Goal: Transaction & Acquisition: Book appointment/travel/reservation

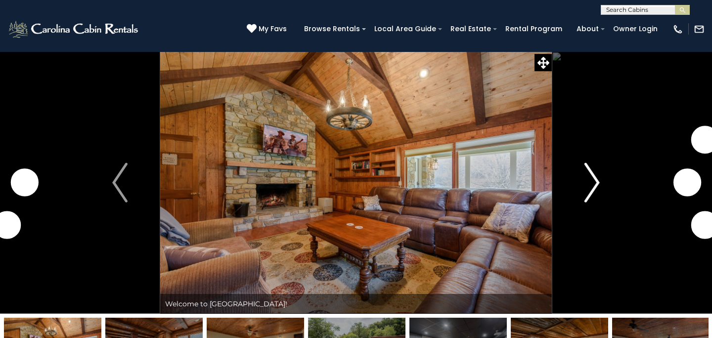
click at [596, 173] on img "Next" at bounding box center [591, 183] width 15 height 40
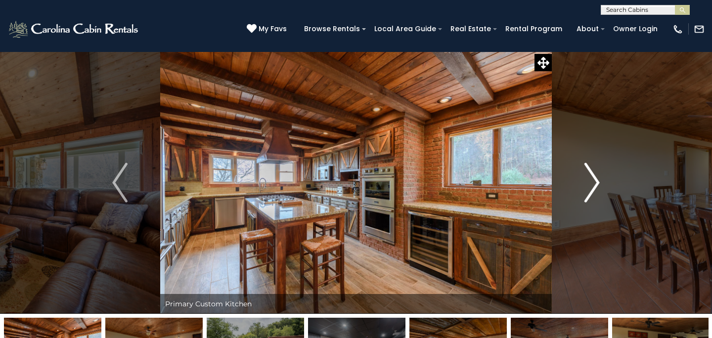
click at [596, 173] on img "Next" at bounding box center [591, 183] width 15 height 40
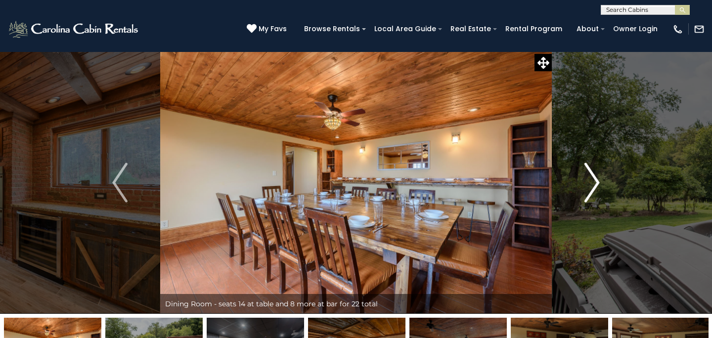
click at [596, 173] on img "Next" at bounding box center [591, 183] width 15 height 40
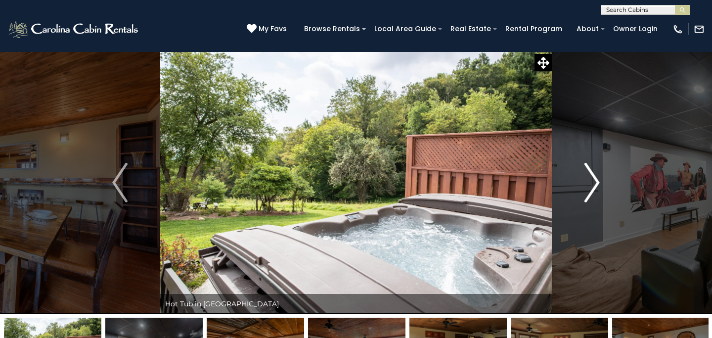
click at [596, 173] on img "Next" at bounding box center [591, 183] width 15 height 40
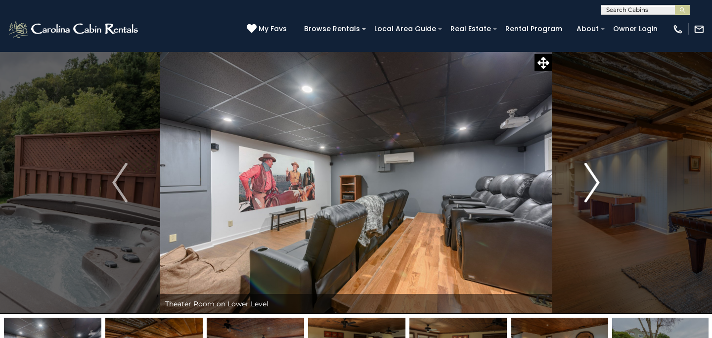
click at [596, 173] on img "Next" at bounding box center [591, 183] width 15 height 40
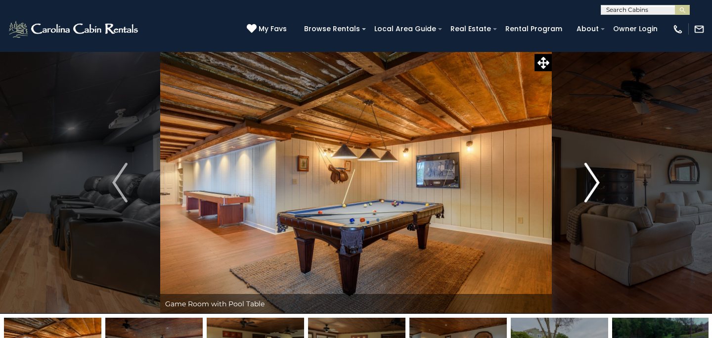
click at [596, 173] on img "Next" at bounding box center [591, 183] width 15 height 40
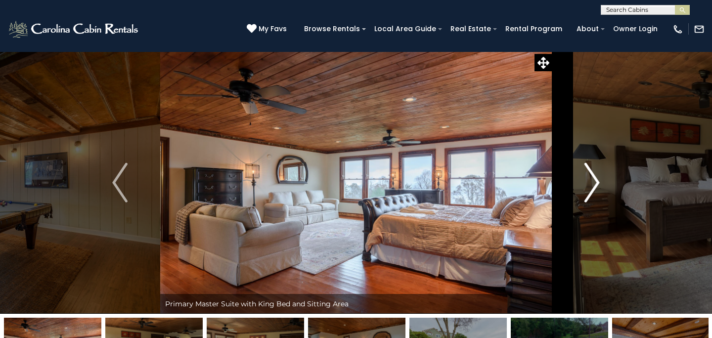
click at [596, 173] on img "Next" at bounding box center [591, 183] width 15 height 40
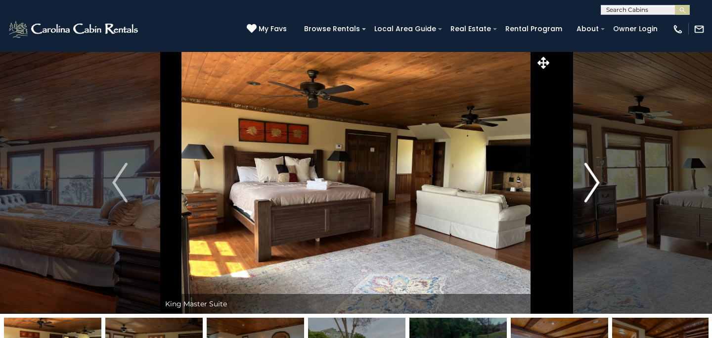
click at [596, 173] on img "Next" at bounding box center [591, 183] width 15 height 40
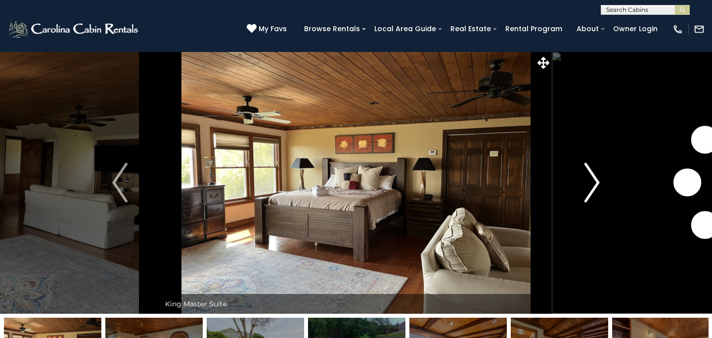
click at [596, 173] on img "Next" at bounding box center [591, 183] width 15 height 40
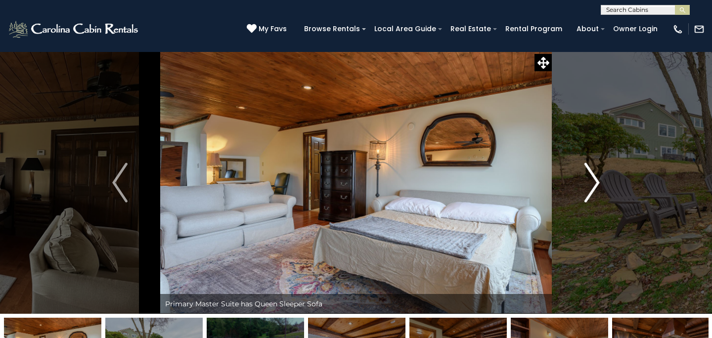
click at [596, 173] on img "Next" at bounding box center [591, 183] width 15 height 40
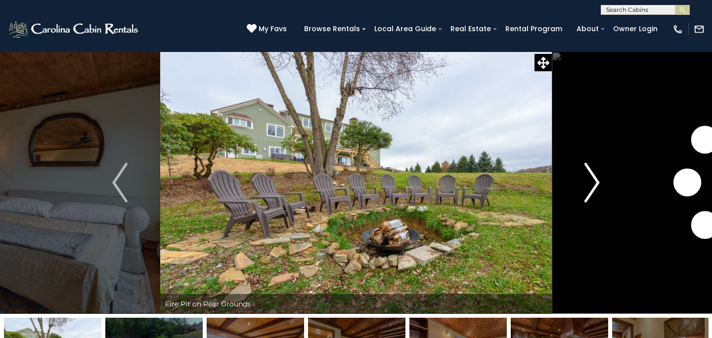
click at [596, 173] on img "Next" at bounding box center [591, 183] width 15 height 40
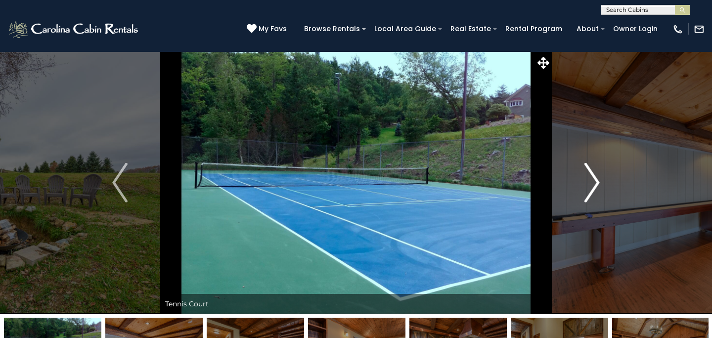
click at [596, 173] on img "Next" at bounding box center [591, 183] width 15 height 40
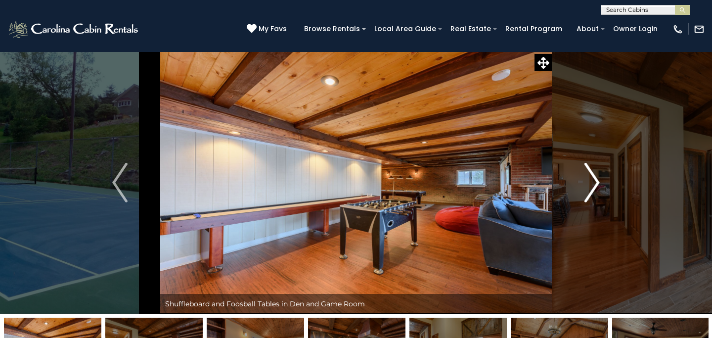
click at [596, 173] on img "Next" at bounding box center [591, 183] width 15 height 40
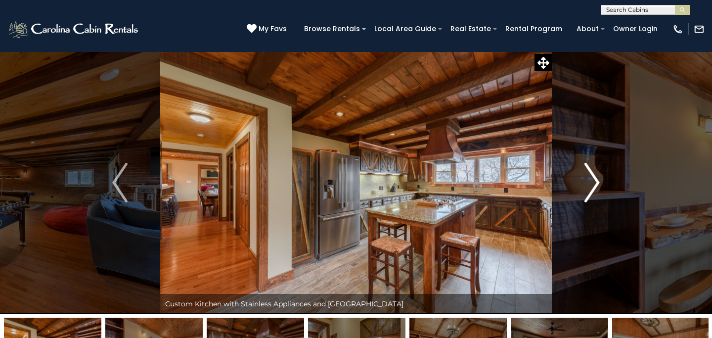
click at [596, 173] on img "Next" at bounding box center [591, 183] width 15 height 40
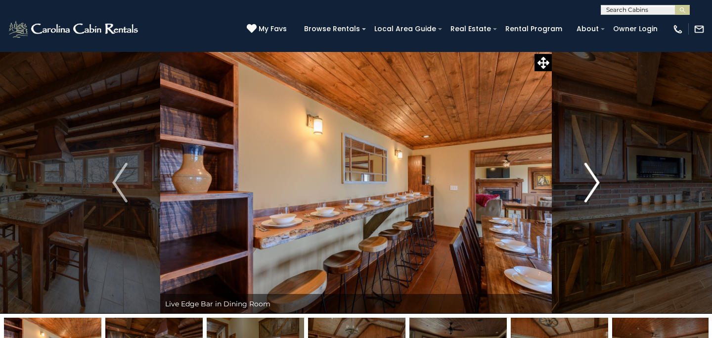
click at [596, 173] on img "Next" at bounding box center [591, 183] width 15 height 40
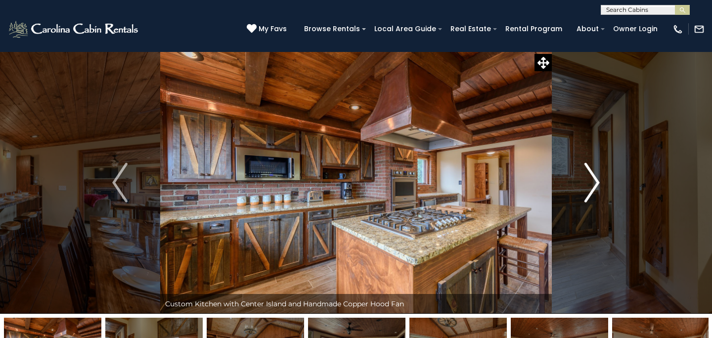
click at [596, 173] on img "Next" at bounding box center [591, 183] width 15 height 40
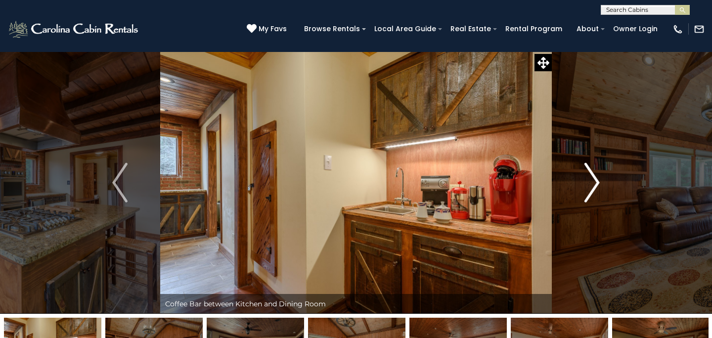
click at [596, 173] on img "Next" at bounding box center [591, 183] width 15 height 40
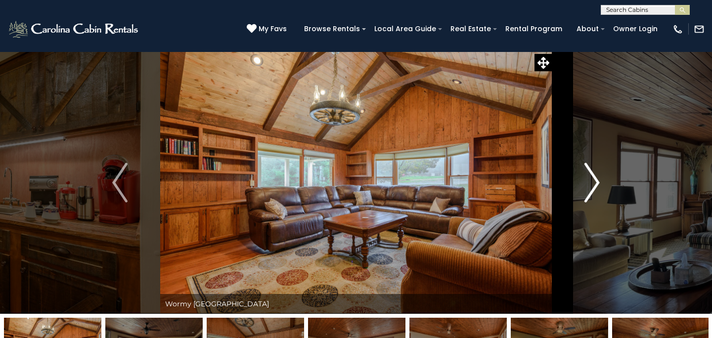
click at [596, 173] on img "Next" at bounding box center [591, 183] width 15 height 40
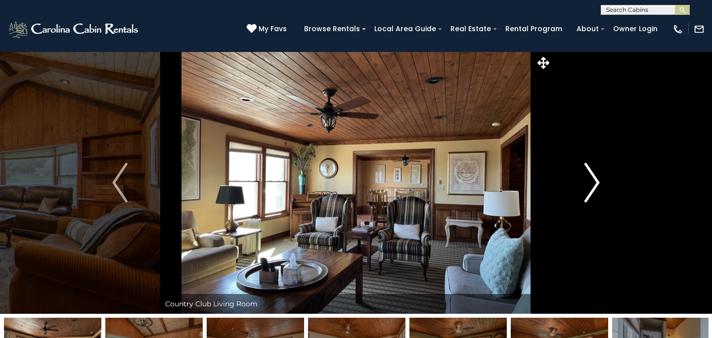
click at [596, 173] on img "Next" at bounding box center [591, 183] width 15 height 40
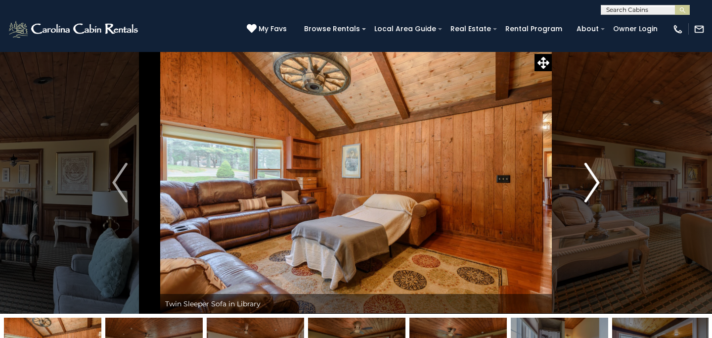
click at [596, 173] on img "Next" at bounding box center [591, 183] width 15 height 40
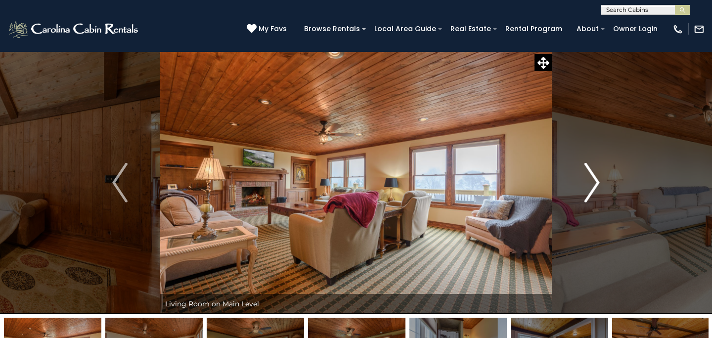
click at [596, 173] on img "Next" at bounding box center [591, 183] width 15 height 40
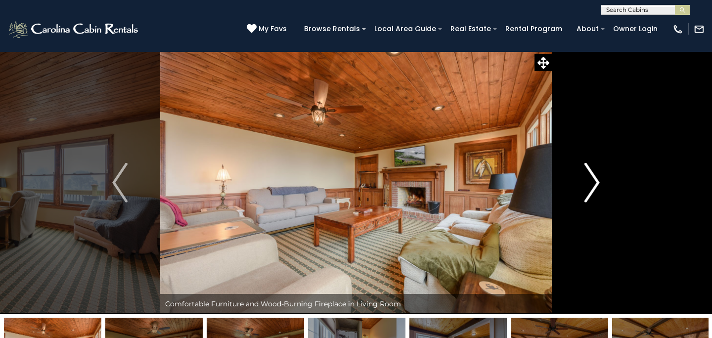
click at [596, 173] on img "Next" at bounding box center [591, 183] width 15 height 40
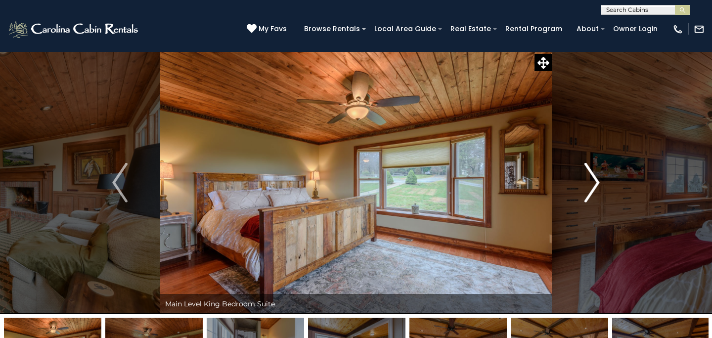
click at [596, 173] on img "Next" at bounding box center [591, 183] width 15 height 40
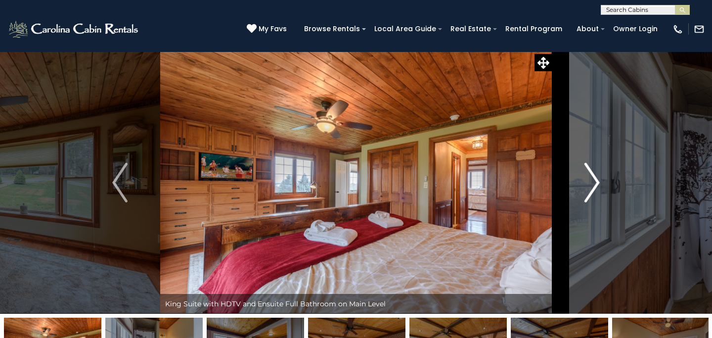
click at [596, 173] on img "Next" at bounding box center [591, 183] width 15 height 40
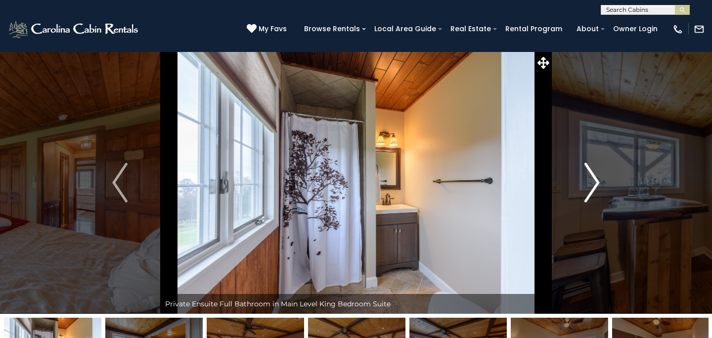
click at [596, 173] on img "Next" at bounding box center [591, 183] width 15 height 40
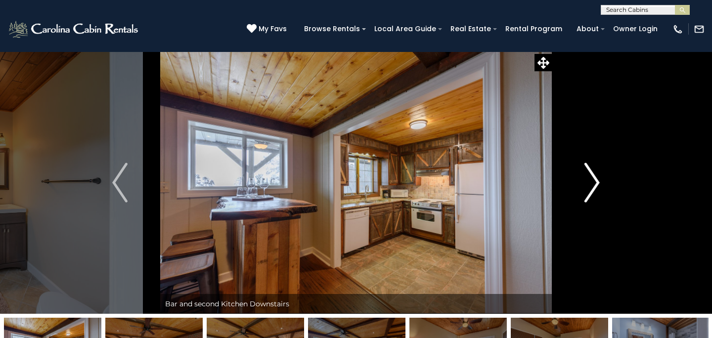
click at [596, 173] on img "Next" at bounding box center [591, 183] width 15 height 40
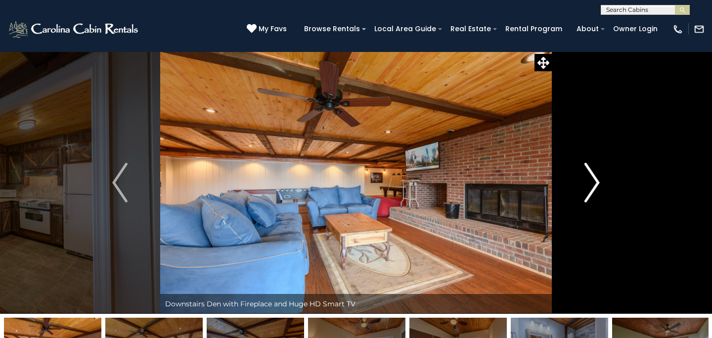
click at [596, 173] on img "Next" at bounding box center [591, 183] width 15 height 40
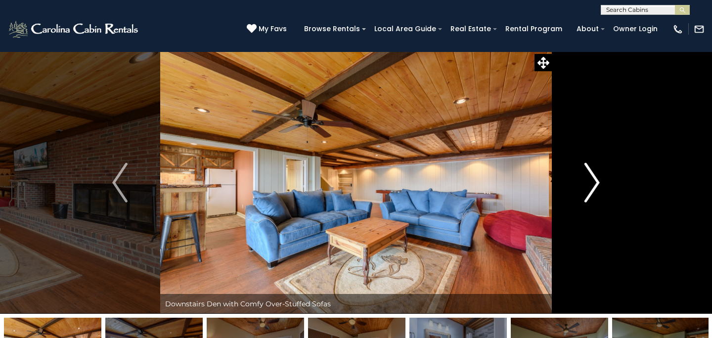
click at [596, 173] on img "Next" at bounding box center [591, 183] width 15 height 40
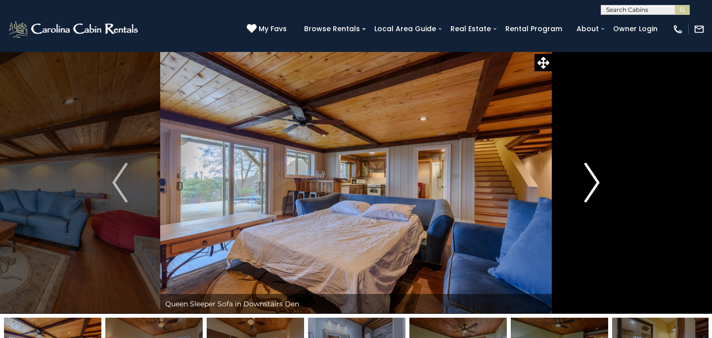
click at [596, 173] on img "Next" at bounding box center [591, 183] width 15 height 40
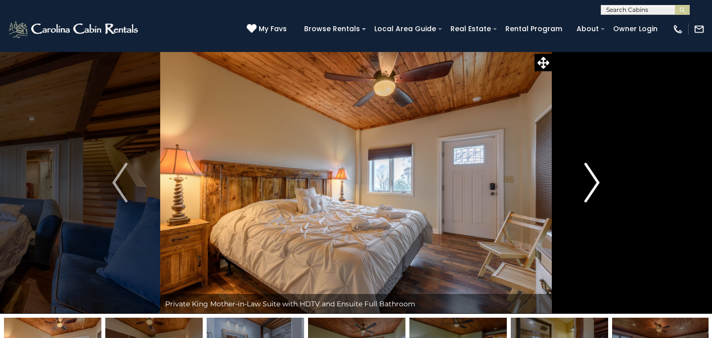
click at [596, 173] on img "Next" at bounding box center [591, 183] width 15 height 40
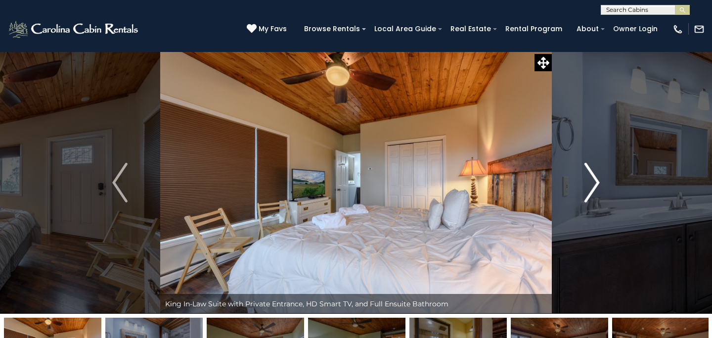
click at [596, 173] on img "Next" at bounding box center [591, 183] width 15 height 40
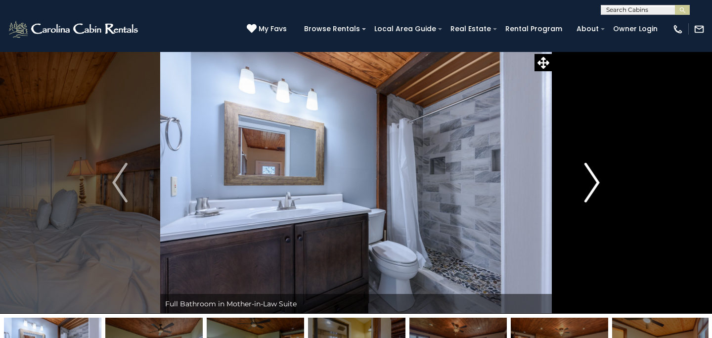
click at [596, 173] on img "Next" at bounding box center [591, 183] width 15 height 40
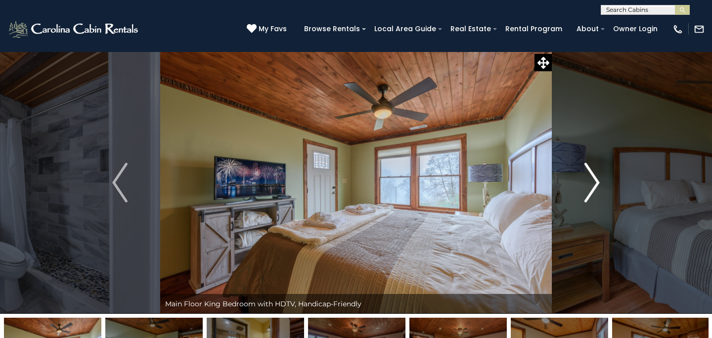
click at [596, 173] on img "Next" at bounding box center [591, 183] width 15 height 40
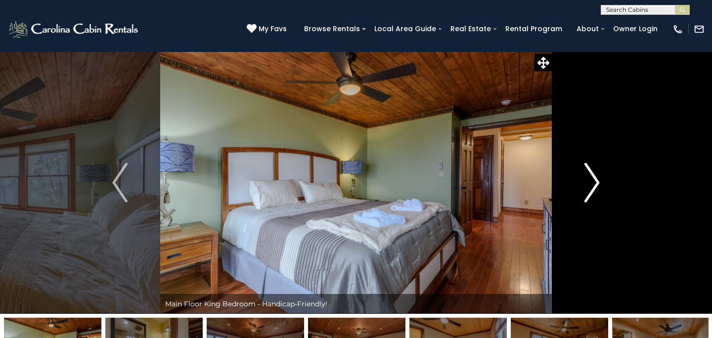
click at [596, 173] on img "Next" at bounding box center [591, 183] width 15 height 40
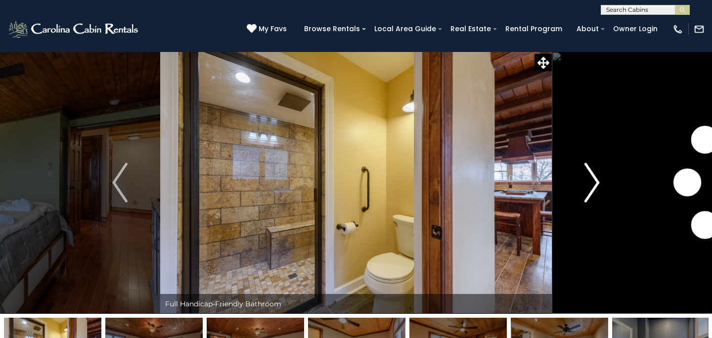
click at [596, 173] on img "Next" at bounding box center [591, 183] width 15 height 40
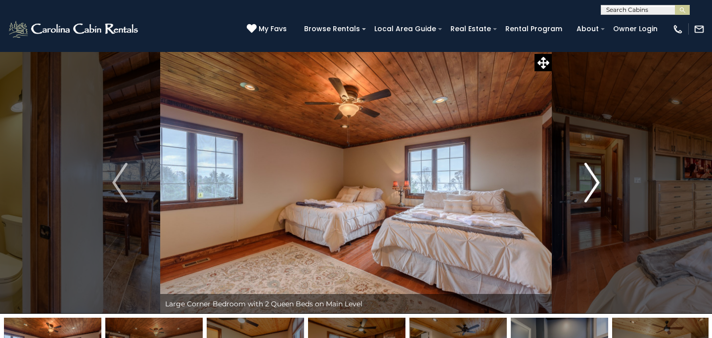
click at [596, 173] on img "Next" at bounding box center [591, 183] width 15 height 40
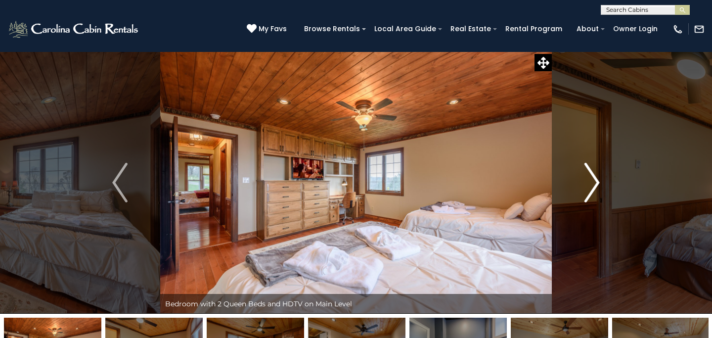
click at [596, 173] on img "Next" at bounding box center [591, 183] width 15 height 40
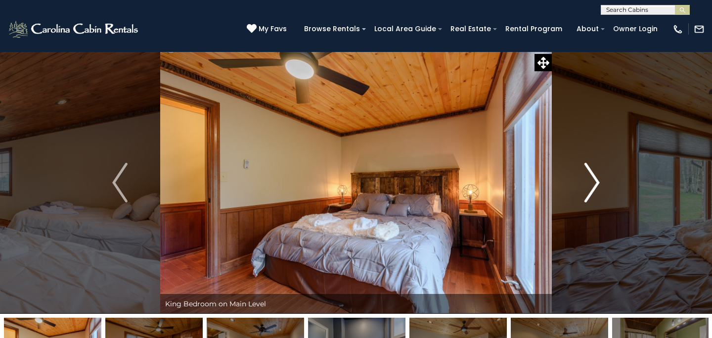
click at [596, 173] on img "Next" at bounding box center [591, 183] width 15 height 40
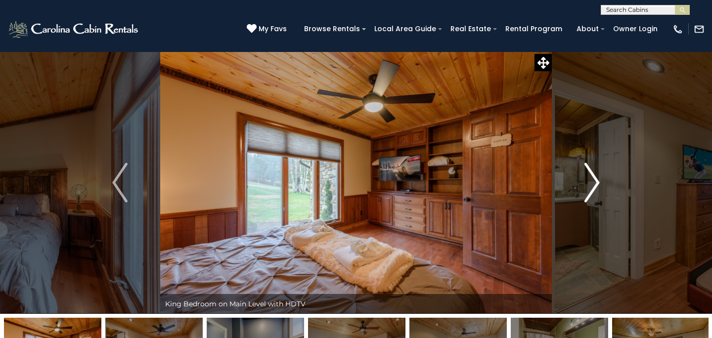
click at [596, 173] on img "Next" at bounding box center [591, 183] width 15 height 40
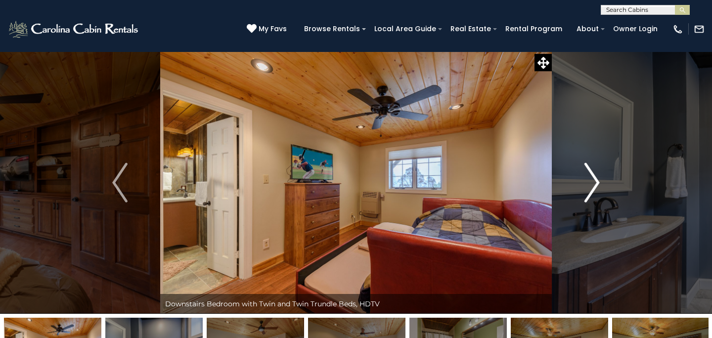
click at [596, 173] on img "Next" at bounding box center [591, 183] width 15 height 40
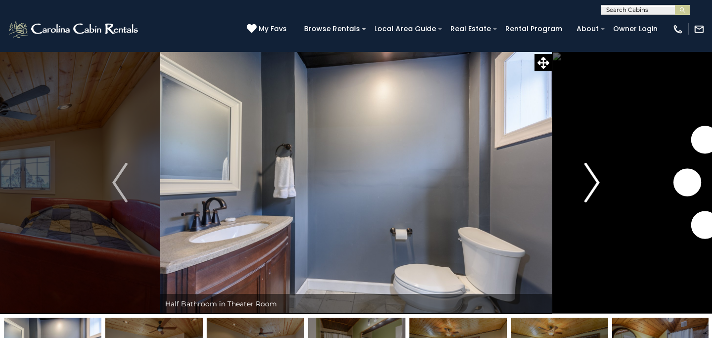
click at [596, 173] on img "Next" at bounding box center [591, 183] width 15 height 40
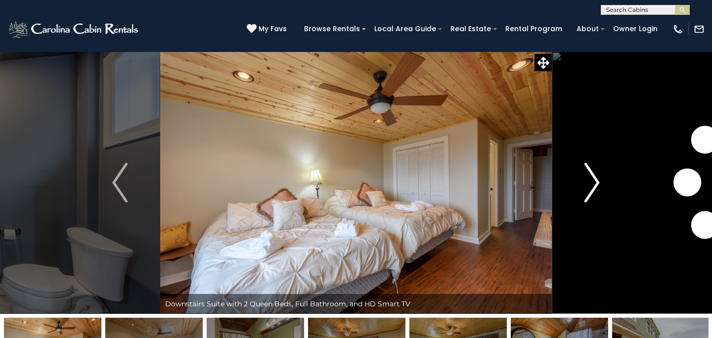
click at [596, 173] on img "Next" at bounding box center [591, 183] width 15 height 40
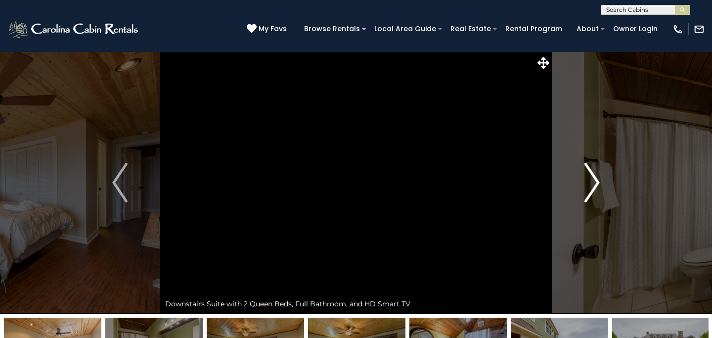
click at [596, 173] on img "Next" at bounding box center [591, 183] width 15 height 40
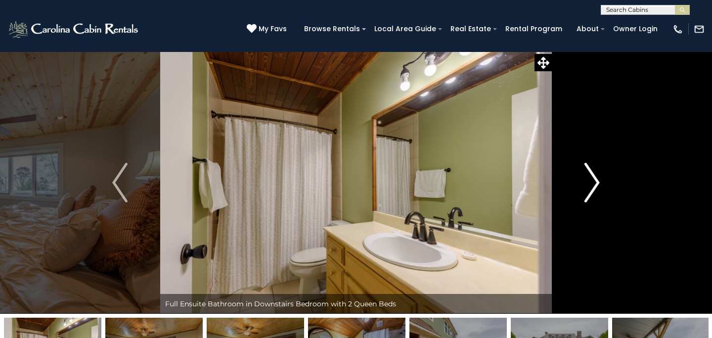
click at [596, 173] on img "Next" at bounding box center [591, 183] width 15 height 40
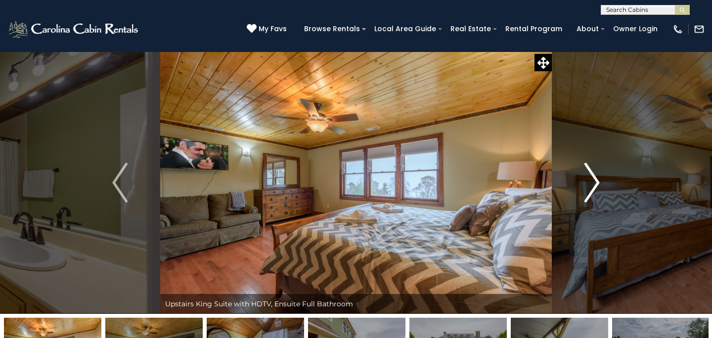
click at [596, 173] on img "Next" at bounding box center [591, 183] width 15 height 40
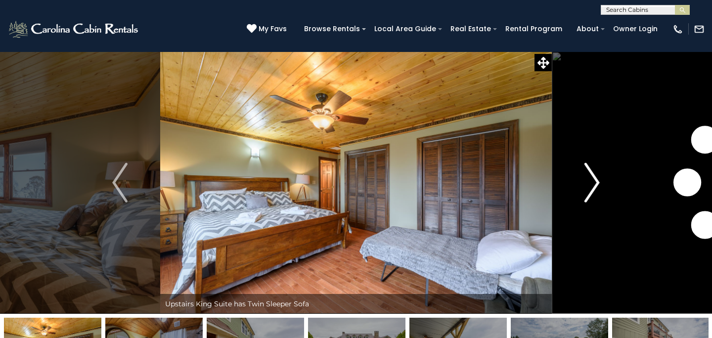
click at [596, 173] on img "Next" at bounding box center [591, 183] width 15 height 40
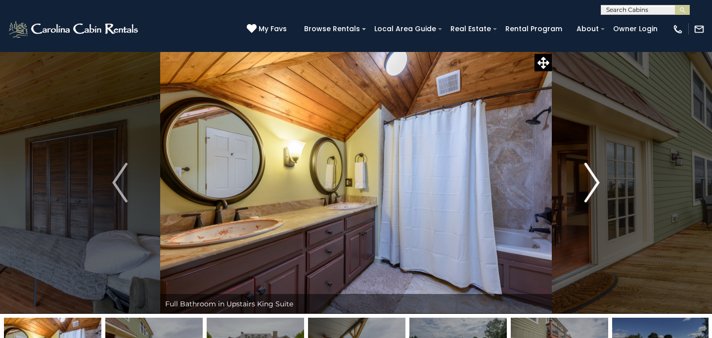
click at [596, 173] on img "Next" at bounding box center [591, 183] width 15 height 40
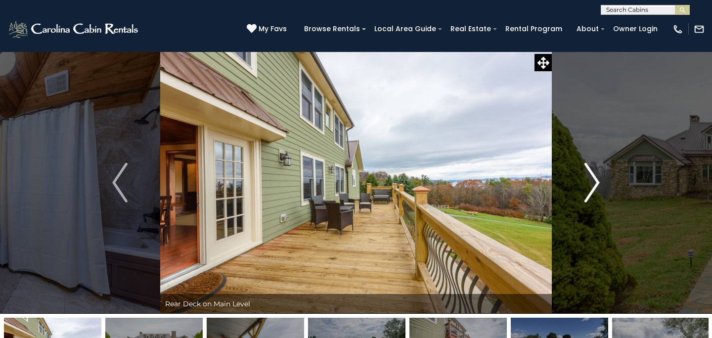
click at [596, 173] on img "Next" at bounding box center [591, 183] width 15 height 40
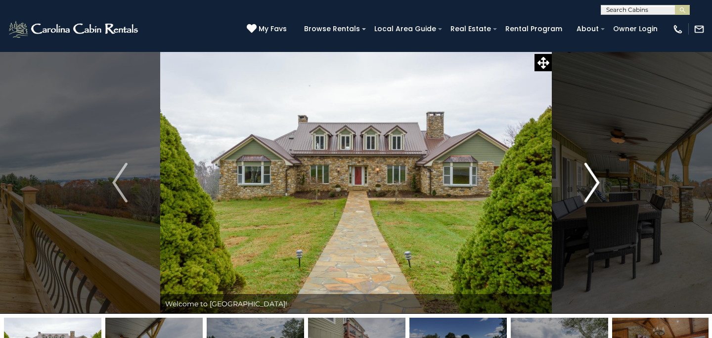
click at [596, 173] on img "Next" at bounding box center [591, 183] width 15 height 40
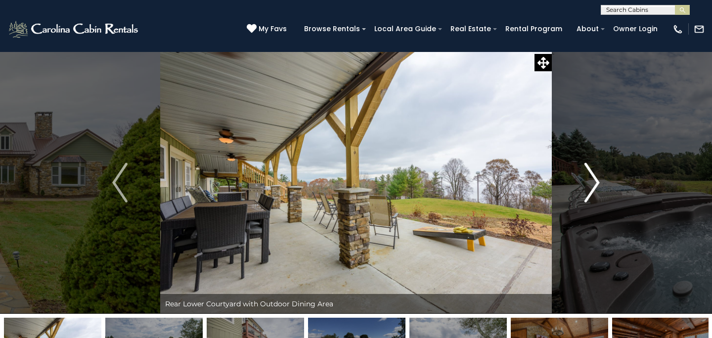
click at [596, 173] on img "Next" at bounding box center [591, 183] width 15 height 40
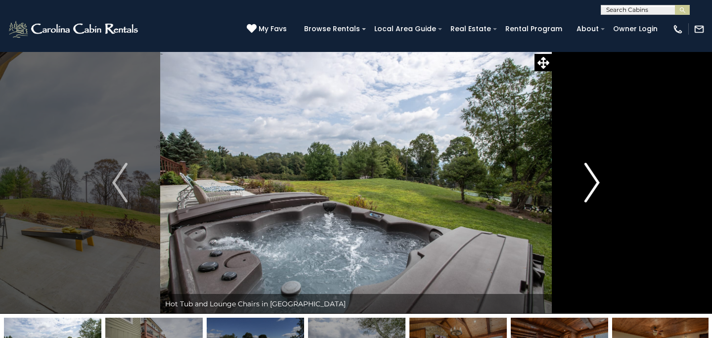
click at [596, 173] on img "Next" at bounding box center [591, 183] width 15 height 40
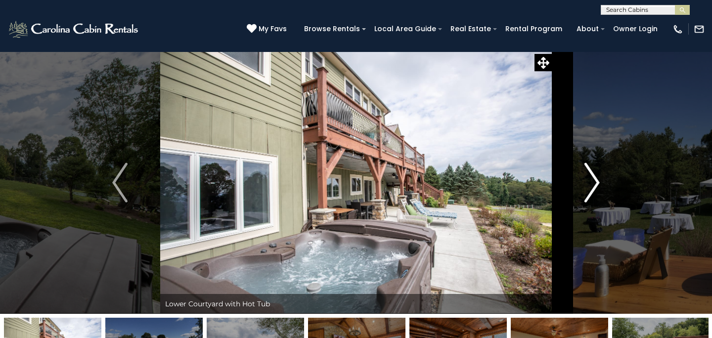
click at [596, 173] on img "Next" at bounding box center [591, 183] width 15 height 40
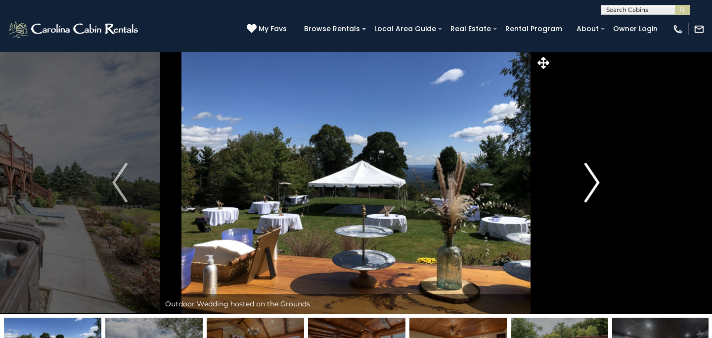
click at [596, 173] on img "Next" at bounding box center [591, 183] width 15 height 40
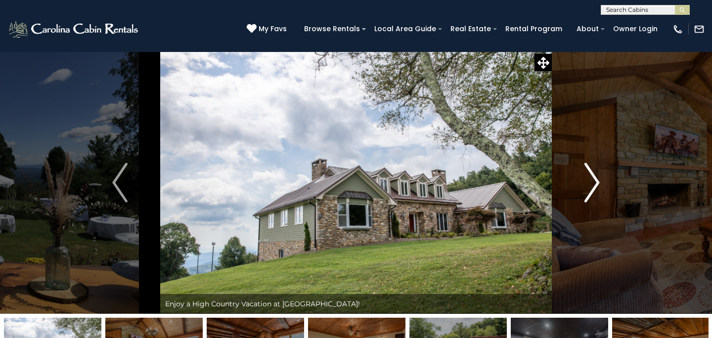
click at [596, 173] on img "Next" at bounding box center [591, 183] width 15 height 40
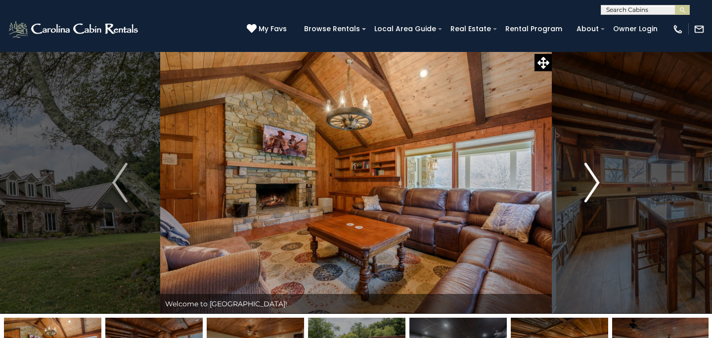
click at [596, 173] on img "Next" at bounding box center [591, 183] width 15 height 40
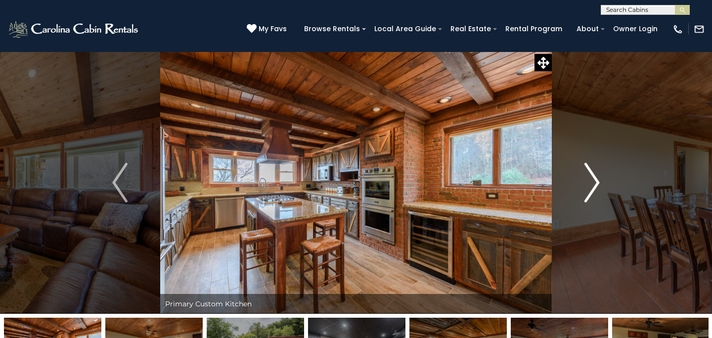
click at [596, 173] on img "Next" at bounding box center [591, 183] width 15 height 40
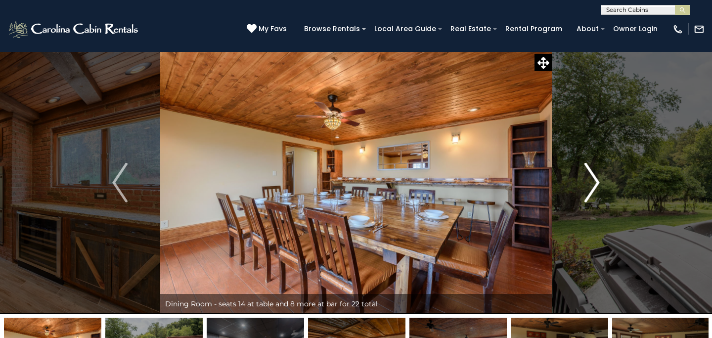
click at [596, 173] on img "Next" at bounding box center [591, 183] width 15 height 40
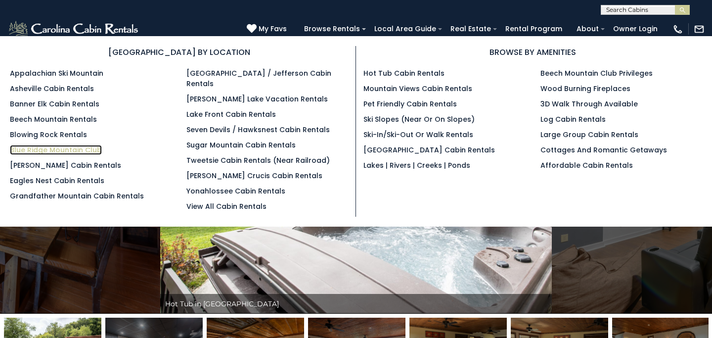
click at [62, 147] on link "Blue Ridge Mountain Club" at bounding box center [56, 150] width 92 height 10
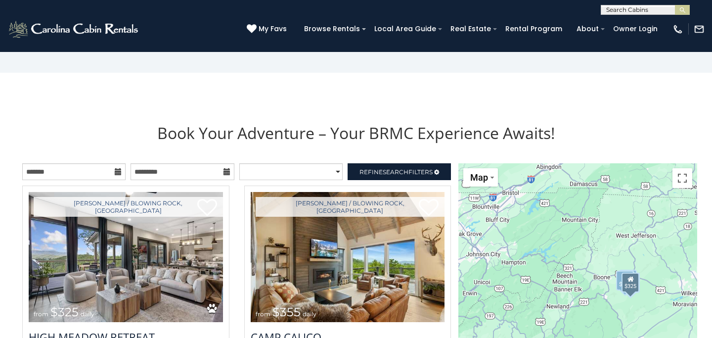
scroll to position [939, 0]
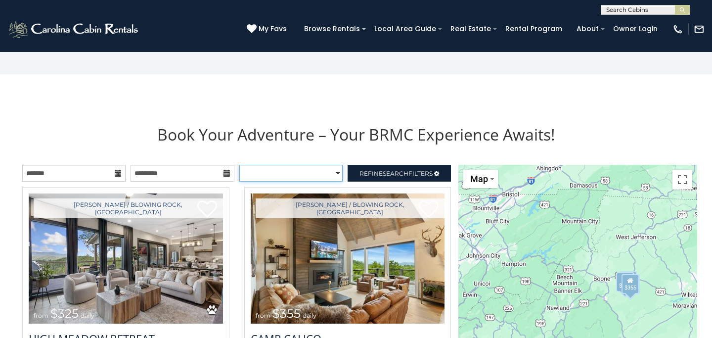
click at [321, 172] on select "**********" at bounding box center [290, 173] width 103 height 17
select select "**********"
click at [101, 172] on input "text" at bounding box center [73, 173] width 103 height 17
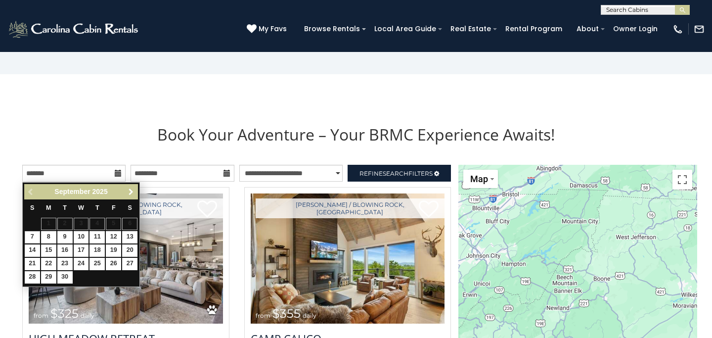
click at [133, 190] on span "Next" at bounding box center [131, 192] width 8 height 8
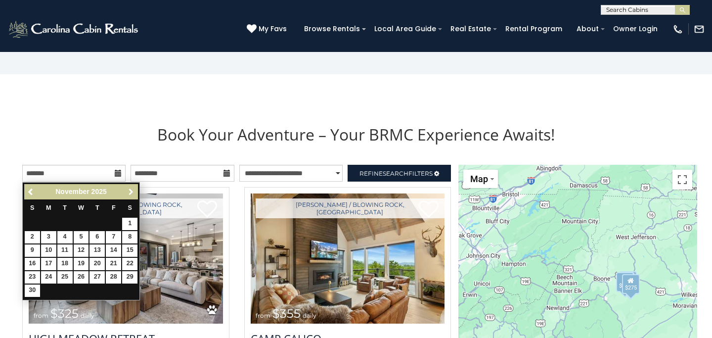
click at [133, 190] on span "Next" at bounding box center [131, 192] width 8 height 8
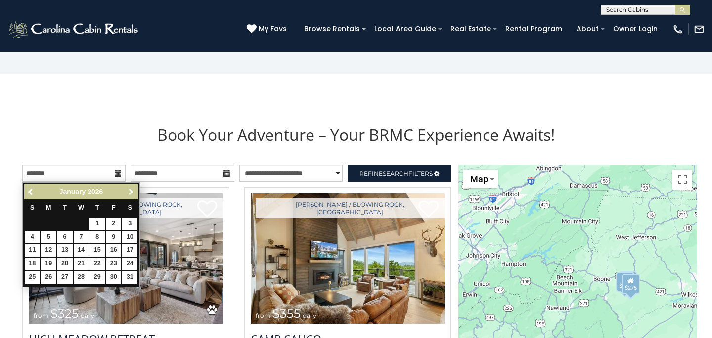
click at [133, 190] on span "Next" at bounding box center [131, 192] width 8 height 8
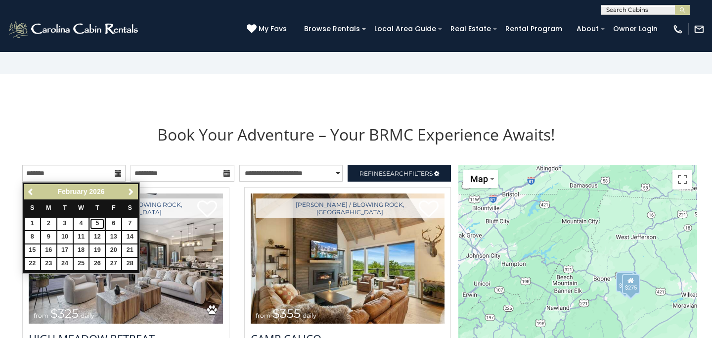
click at [93, 220] on link "5" at bounding box center [96, 223] width 15 height 12
type input "**********"
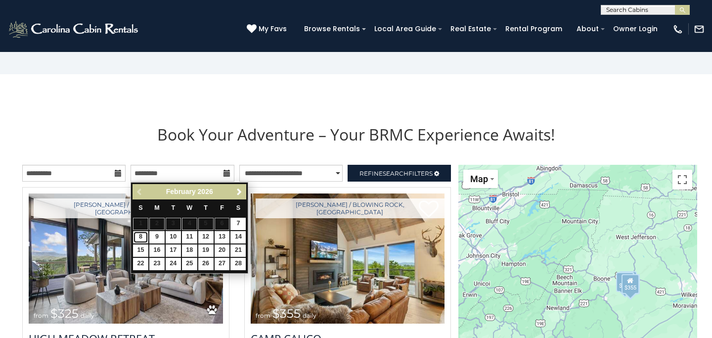
click at [142, 236] on link "8" at bounding box center [140, 237] width 15 height 12
type input "**********"
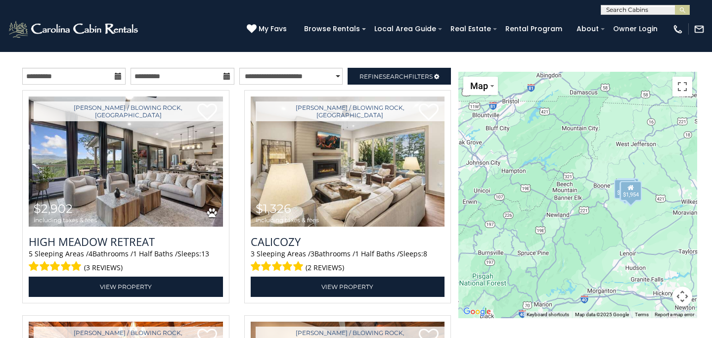
scroll to position [1037, 0]
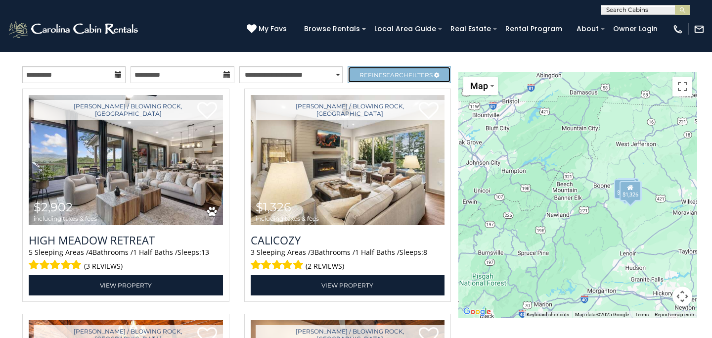
click at [385, 79] on span "Search" at bounding box center [396, 74] width 26 height 7
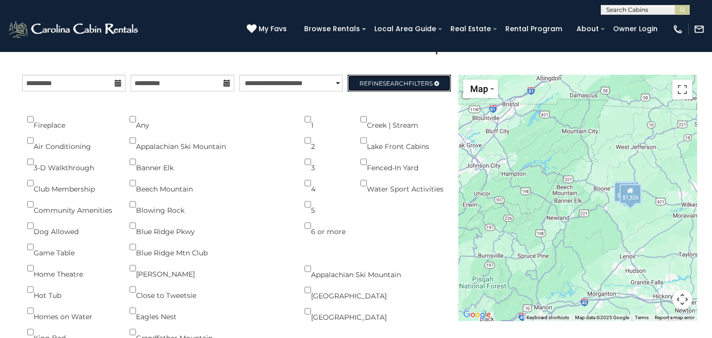
scroll to position [1030, 0]
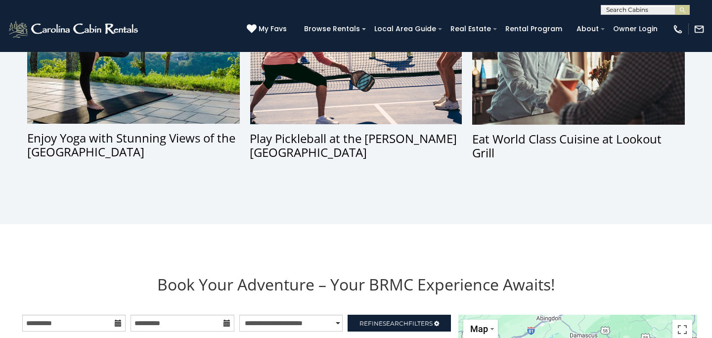
scroll to position [924, 0]
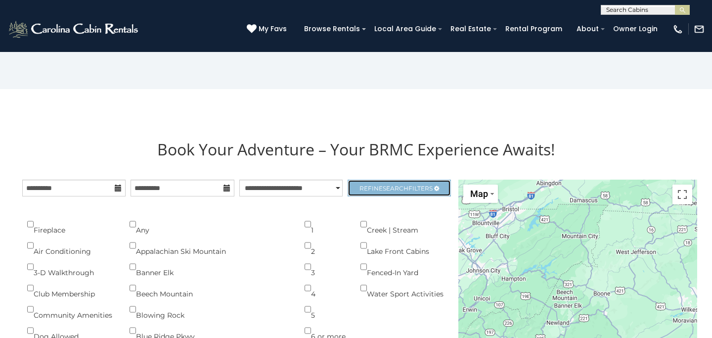
click at [375, 188] on span "Refine Search Filters" at bounding box center [395, 187] width 73 height 7
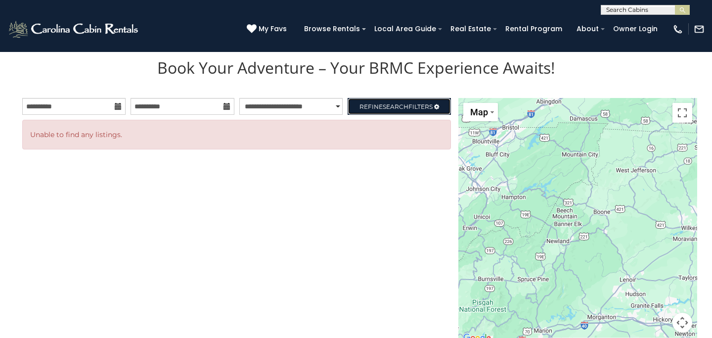
scroll to position [1007, 0]
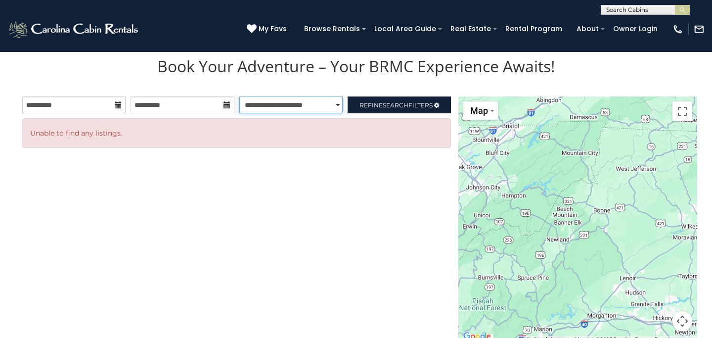
click at [269, 109] on select "**********" at bounding box center [290, 104] width 103 height 17
select select "******"
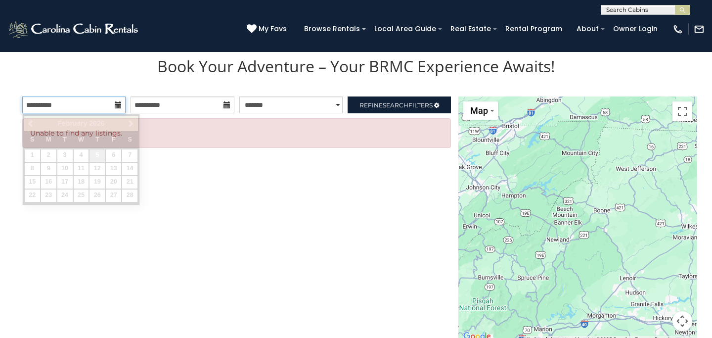
click at [109, 109] on input "**********" at bounding box center [73, 104] width 103 height 17
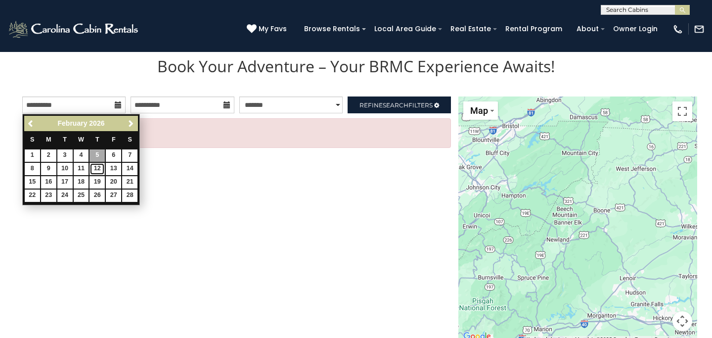
click at [98, 164] on link "12" at bounding box center [96, 169] width 15 height 12
type input "**********"
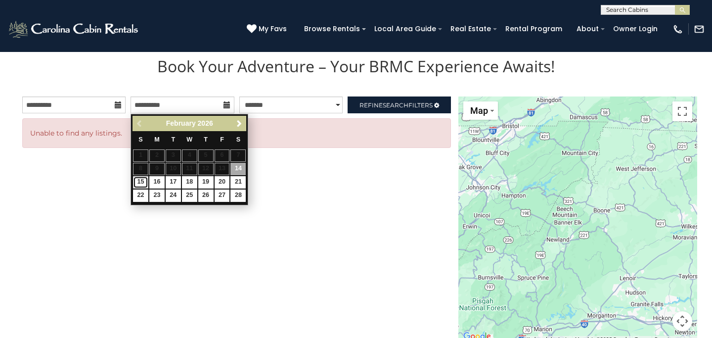
click at [144, 182] on link "15" at bounding box center [140, 182] width 15 height 12
type input "**********"
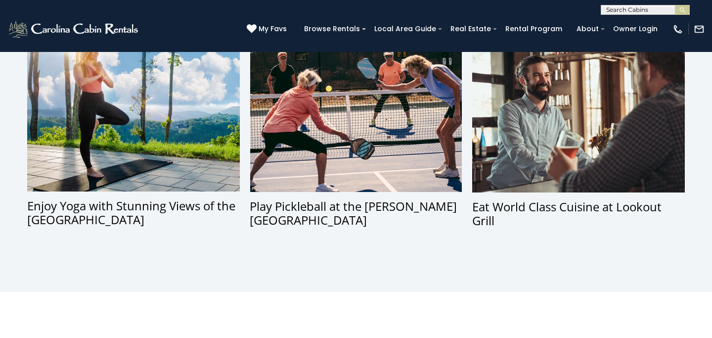
scroll to position [586, 0]
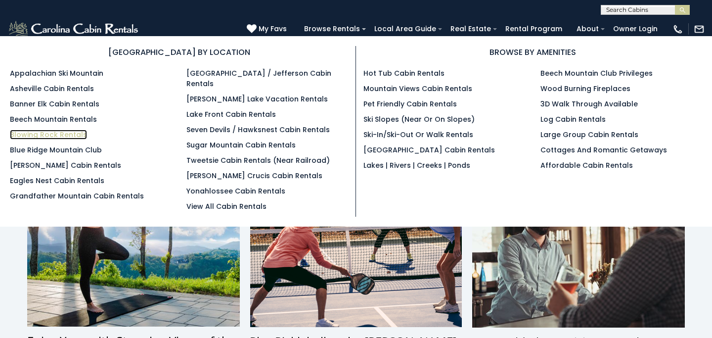
click at [49, 133] on link "Blowing Rock Rentals" at bounding box center [48, 134] width 77 height 10
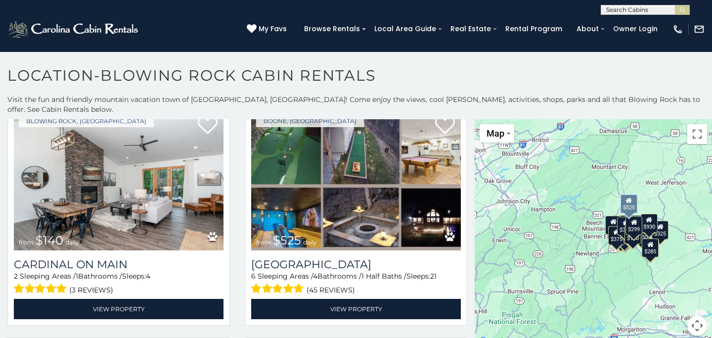
scroll to position [2124, 0]
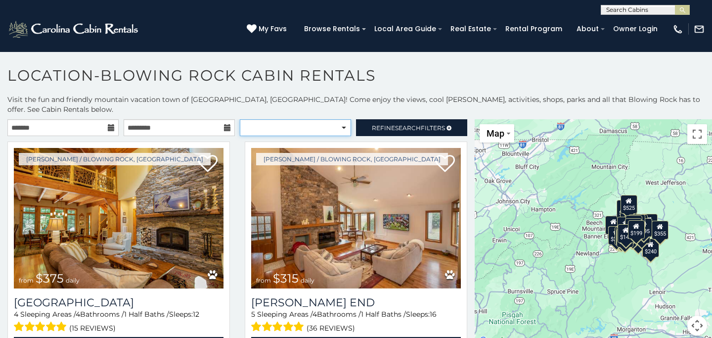
click at [337, 119] on select "**********" at bounding box center [295, 127] width 111 height 17
select select "**********"
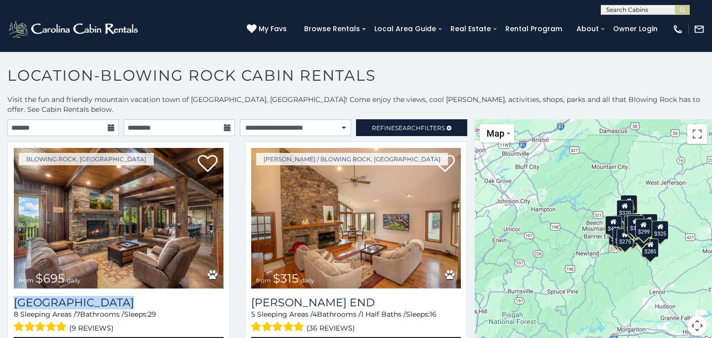
drag, startPoint x: 118, startPoint y: 259, endPoint x: 506, endPoint y: 1, distance: 465.9
click at [0, 51] on body "**********" at bounding box center [356, 197] width 712 height 292
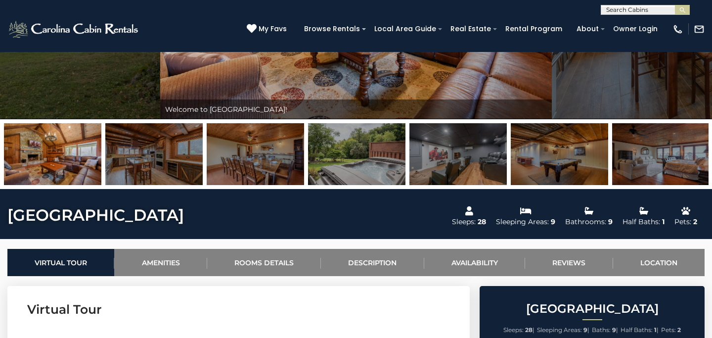
scroll to position [205, 0]
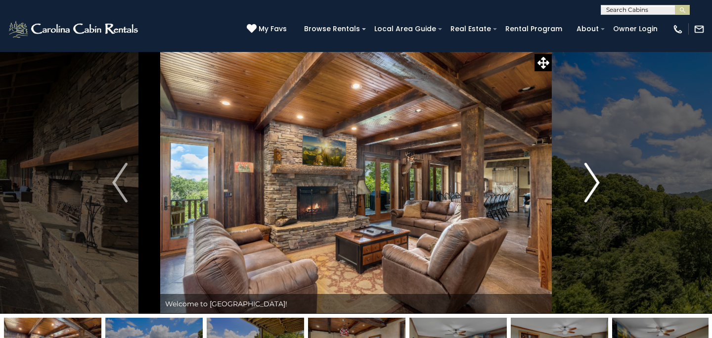
click at [578, 177] on button "Next" at bounding box center [592, 182] width 81 height 262
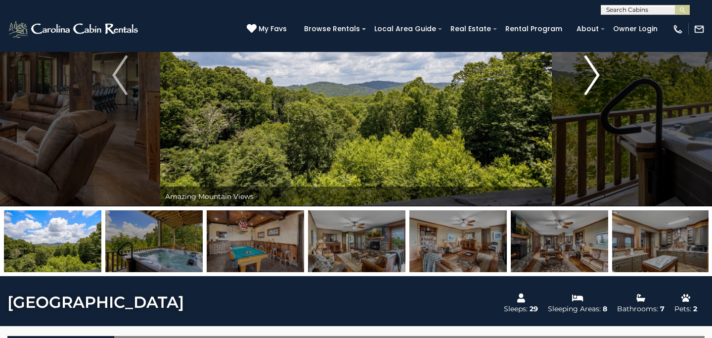
scroll to position [118, 0]
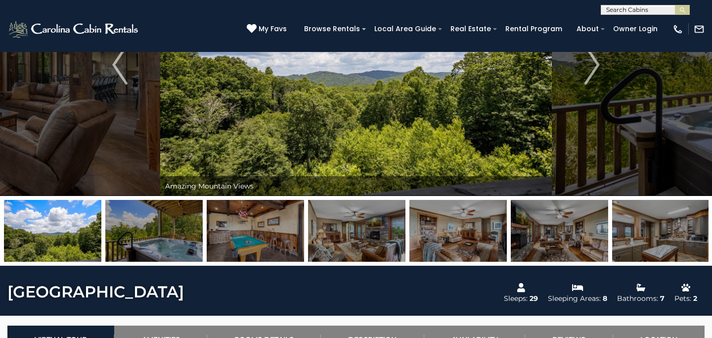
click at [524, 234] on img at bounding box center [559, 231] width 97 height 62
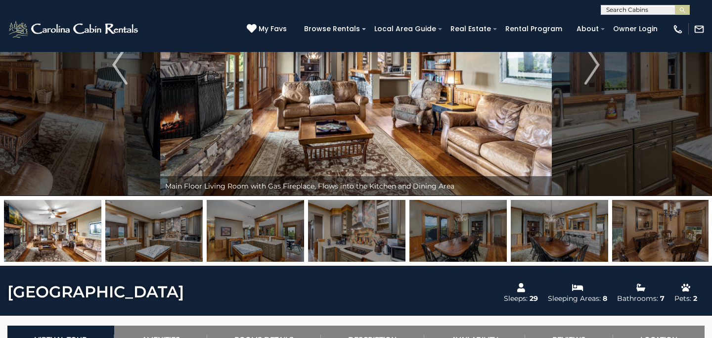
click at [603, 232] on img at bounding box center [559, 231] width 97 height 62
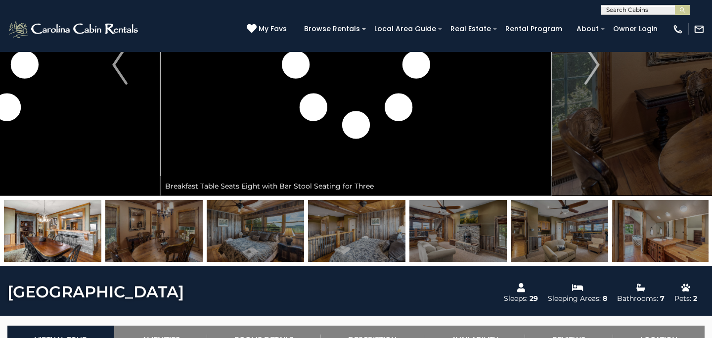
click at [603, 232] on img at bounding box center [559, 231] width 97 height 62
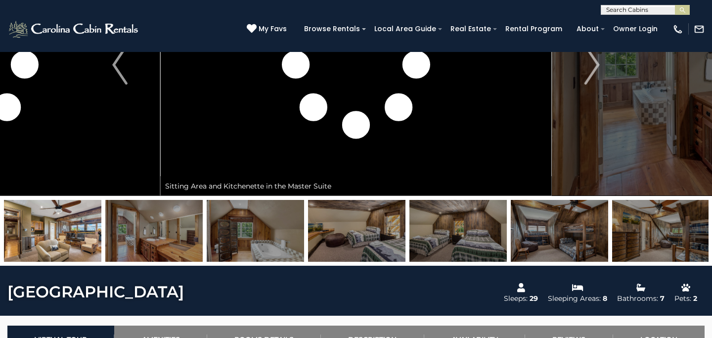
click at [603, 232] on img at bounding box center [559, 231] width 97 height 62
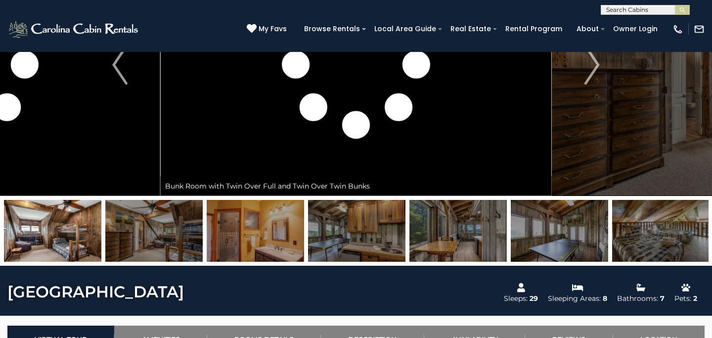
click at [603, 232] on img at bounding box center [559, 231] width 97 height 62
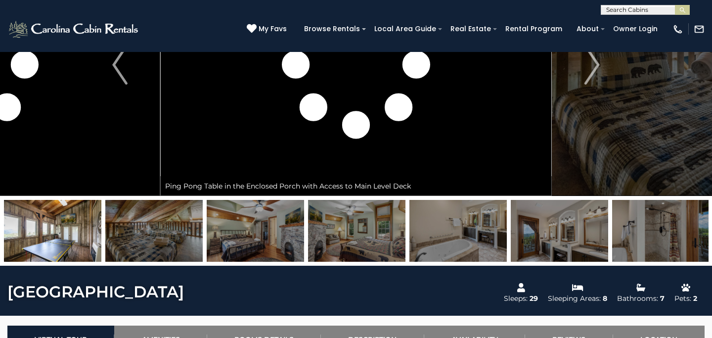
click at [631, 221] on img at bounding box center [660, 231] width 97 height 62
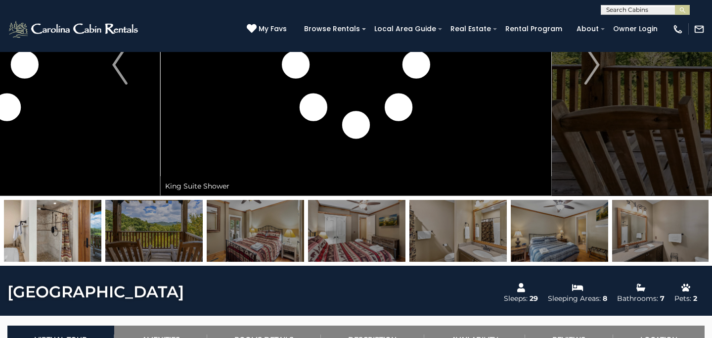
click at [631, 221] on img at bounding box center [660, 231] width 97 height 62
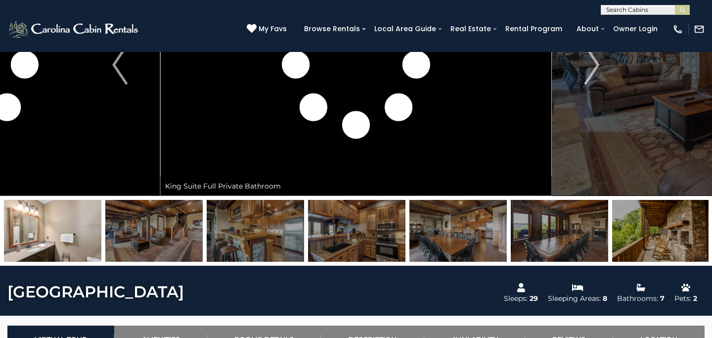
click at [631, 221] on img at bounding box center [660, 231] width 97 height 62
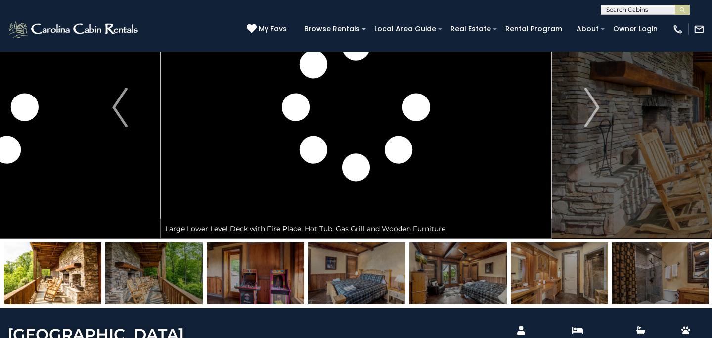
scroll to position [70, 0]
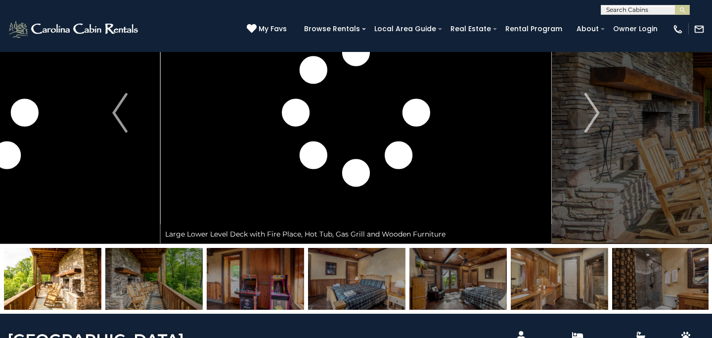
click at [537, 267] on img at bounding box center [559, 279] width 97 height 62
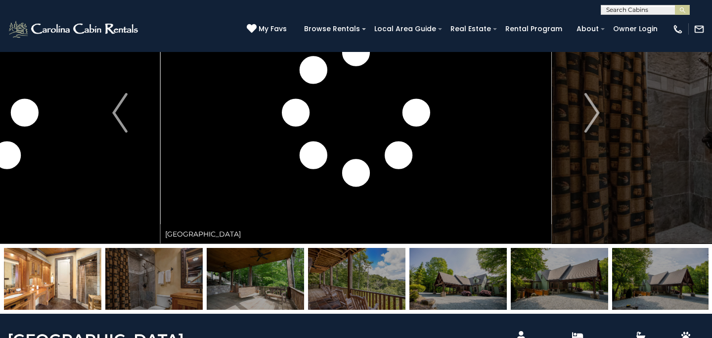
click at [429, 282] on img at bounding box center [457, 279] width 97 height 62
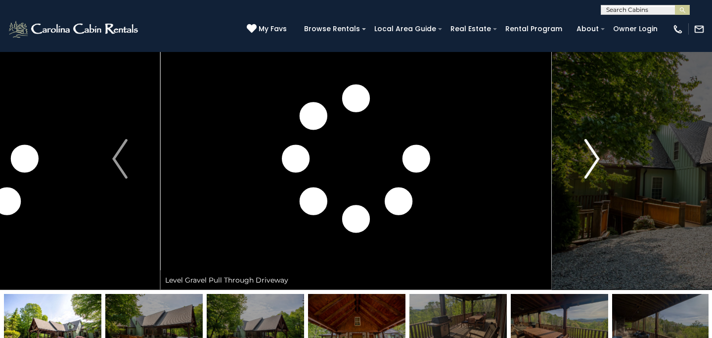
scroll to position [0, 0]
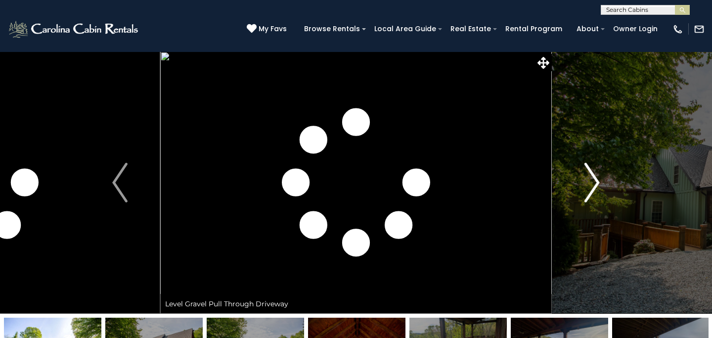
click at [595, 178] on img "Next" at bounding box center [591, 183] width 15 height 40
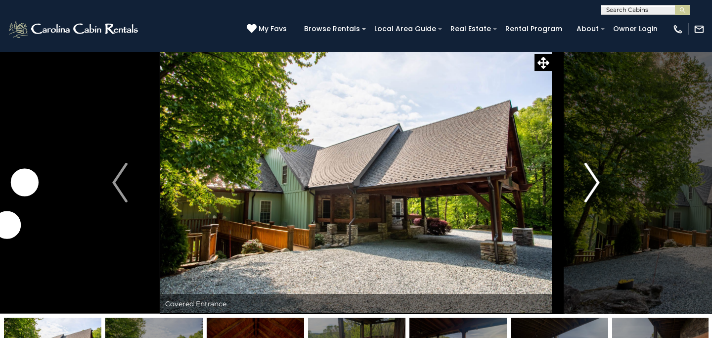
click at [595, 178] on img "Next" at bounding box center [591, 183] width 15 height 40
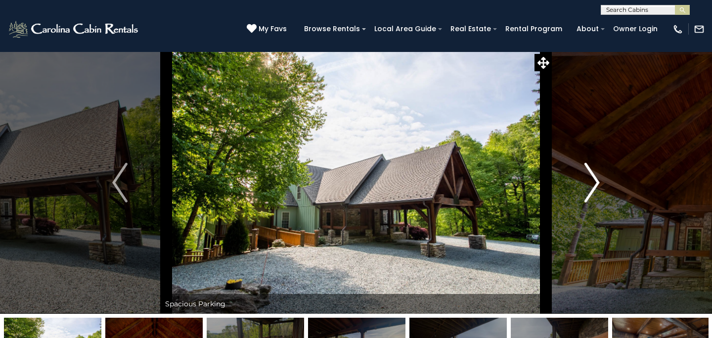
click at [595, 178] on img "Next" at bounding box center [591, 183] width 15 height 40
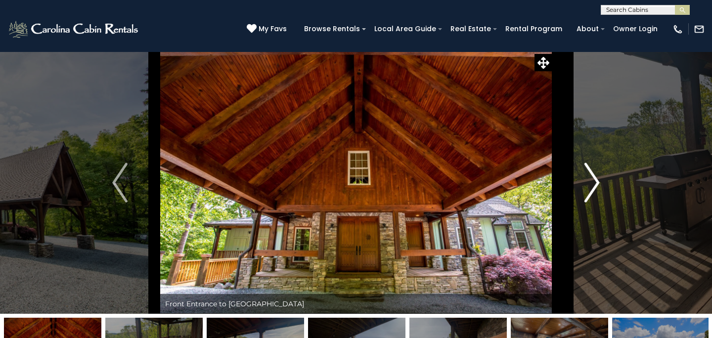
click at [595, 178] on img "Next" at bounding box center [591, 183] width 15 height 40
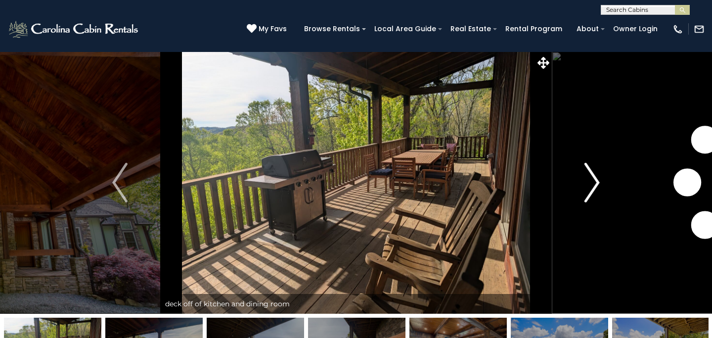
click at [595, 178] on img "Next" at bounding box center [591, 183] width 15 height 40
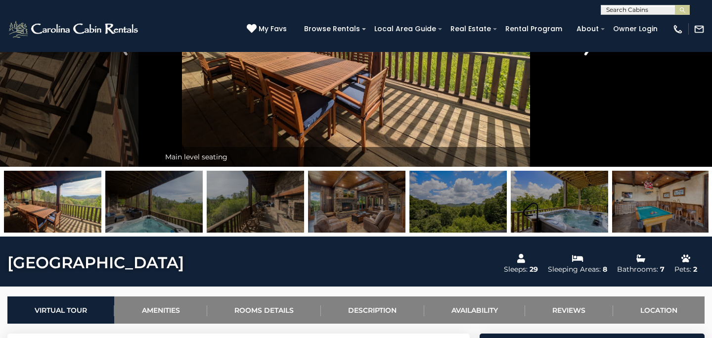
scroll to position [148, 0]
